Goal: Book appointment/travel/reservation

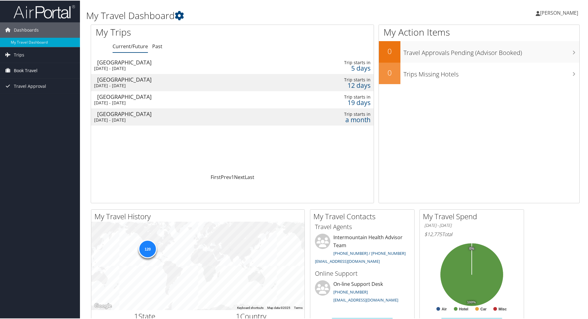
click at [48, 72] on link "Book Travel" at bounding box center [40, 69] width 80 height 15
click at [35, 102] on link "Book/Manage Online Trips" at bounding box center [40, 100] width 80 height 9
click at [41, 101] on link "Book/Manage Online Trips" at bounding box center [40, 100] width 80 height 9
click at [25, 102] on link "Book/Manage Online Trips" at bounding box center [40, 100] width 80 height 9
